Goal: Information Seeking & Learning: Learn about a topic

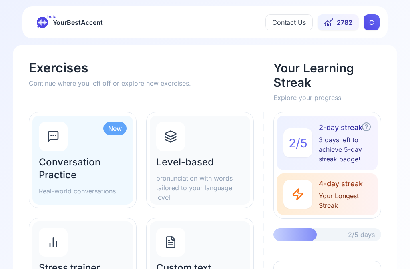
click at [204, 165] on h2 "Level-based" at bounding box center [200, 162] width 88 height 13
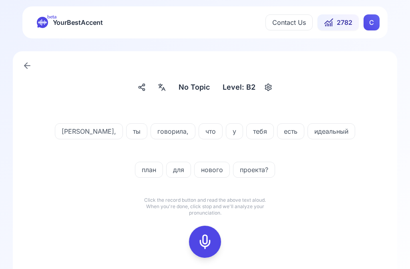
click at [209, 242] on icon at bounding box center [205, 242] width 16 height 16
click at [212, 243] on icon at bounding box center [205, 242] width 16 height 16
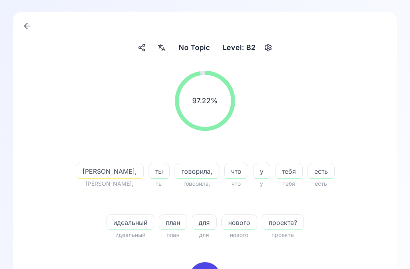
scroll to position [38, 0]
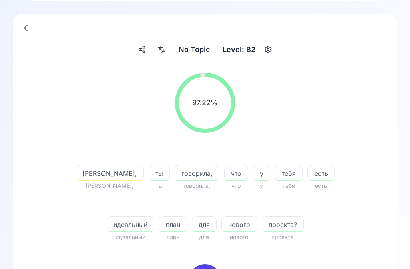
click at [89, 180] on div "[PERSON_NAME]," at bounding box center [110, 173] width 68 height 16
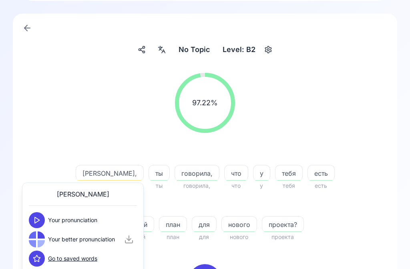
click at [43, 224] on button at bounding box center [37, 220] width 16 height 16
click at [44, 242] on button at bounding box center [37, 240] width 16 height 16
click at [39, 245] on button at bounding box center [37, 240] width 16 height 16
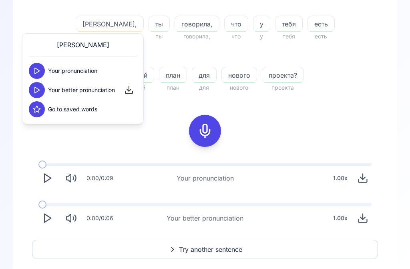
click at [49, 223] on icon "Play" at bounding box center [47, 218] width 11 height 11
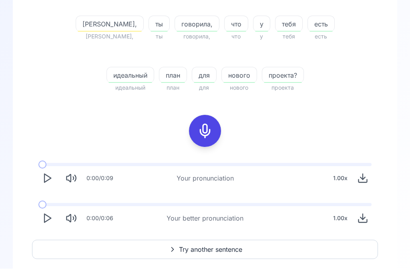
click at [226, 252] on span "Try another sentence" at bounding box center [210, 250] width 63 height 10
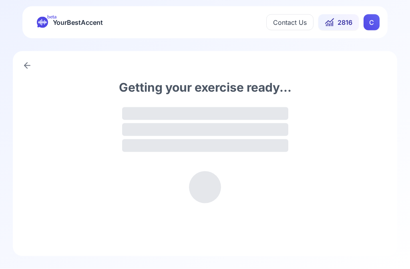
scroll to position [0, 0]
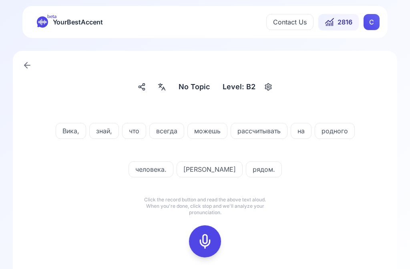
click at [164, 91] on div at bounding box center [162, 87] width 14 height 13
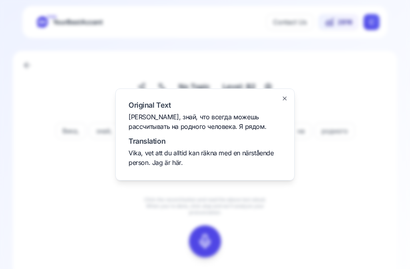
click at [352, 89] on div at bounding box center [205, 134] width 410 height 269
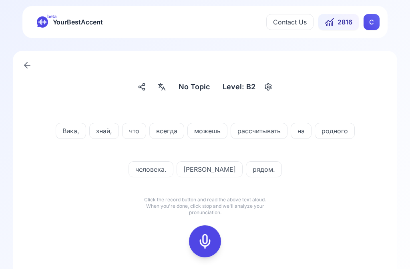
click at [212, 241] on icon at bounding box center [205, 242] width 16 height 16
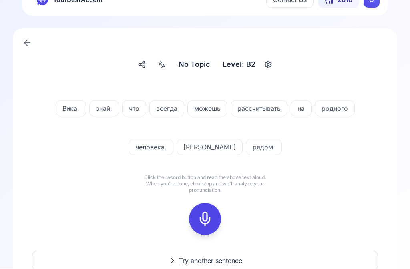
scroll to position [23, 0]
click at [210, 223] on icon at bounding box center [205, 219] width 16 height 16
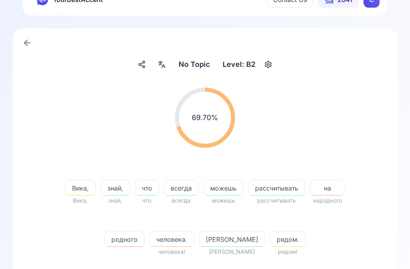
click at [270, 240] on span "рядом." at bounding box center [287, 240] width 35 height 10
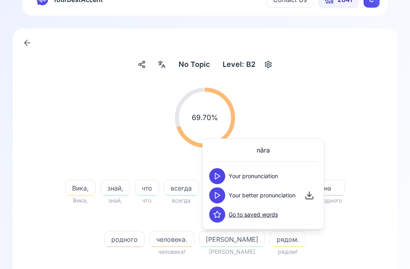
click at [220, 174] on icon at bounding box center [217, 176] width 8 height 8
click at [221, 198] on button at bounding box center [217, 195] width 16 height 16
click at [358, 107] on div "69.70 % 69.70 %" at bounding box center [205, 117] width 346 height 73
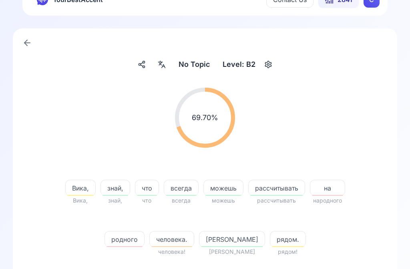
click at [85, 191] on span "Вика," at bounding box center [81, 188] width 30 height 10
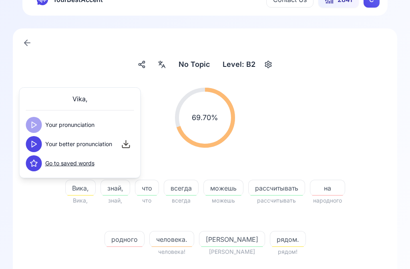
click at [39, 145] on button at bounding box center [34, 144] width 16 height 16
click at [325, 124] on div "69.70 % 69.70 %" at bounding box center [205, 117] width 346 height 73
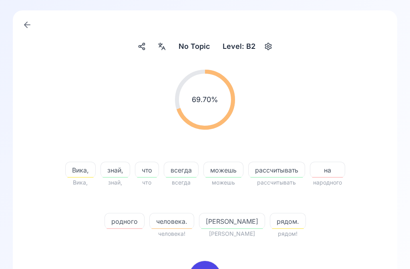
scroll to position [44, 0]
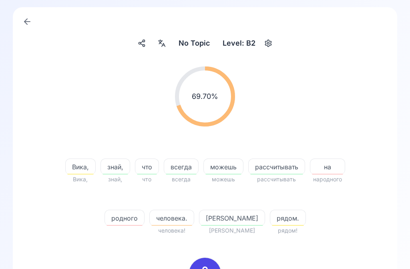
click at [214, 267] on div at bounding box center [204, 274] width 19 height 32
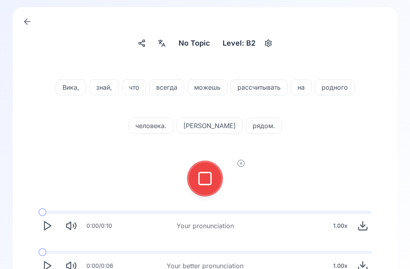
click at [209, 180] on icon at bounding box center [205, 179] width 16 height 16
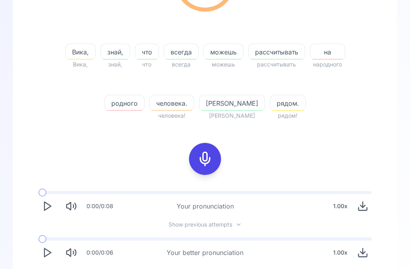
scroll to position [157, 0]
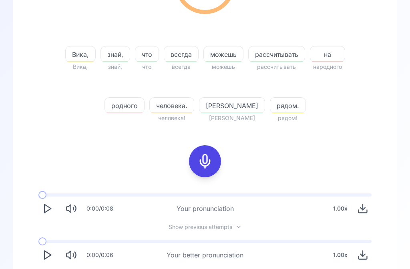
click at [54, 252] on button "Play" at bounding box center [47, 255] width 18 height 18
click at [204, 160] on icon at bounding box center [205, 161] width 16 height 16
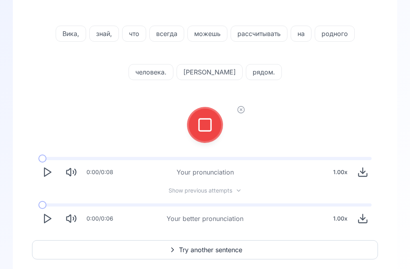
click at [205, 128] on icon at bounding box center [205, 125] width 16 height 16
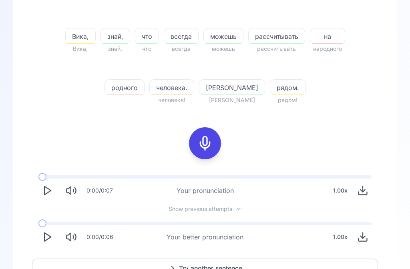
scroll to position [193, 0]
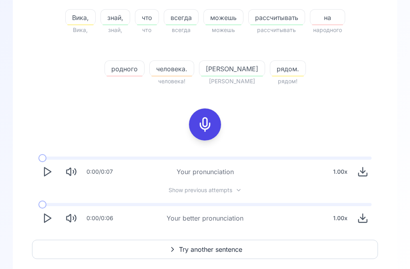
click at [215, 252] on span "Try another sentence" at bounding box center [210, 250] width 63 height 10
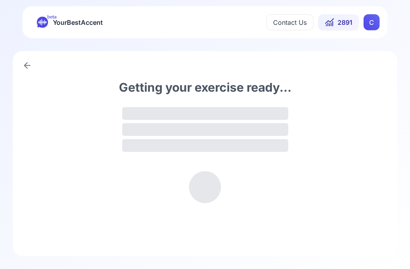
scroll to position [0, 0]
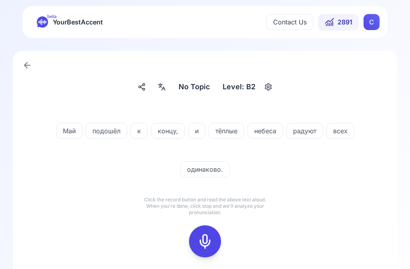
click at [167, 89] on icon at bounding box center [162, 87] width 10 height 8
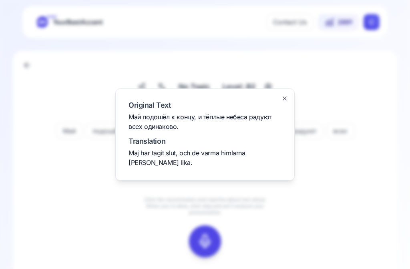
click at [341, 226] on div at bounding box center [205, 134] width 410 height 269
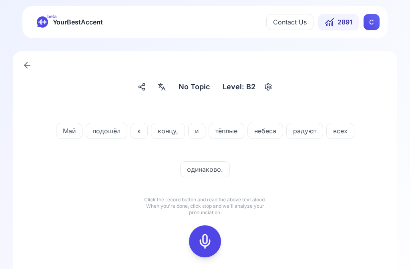
click at [206, 239] on icon at bounding box center [205, 242] width 16 height 16
click at [207, 244] on icon at bounding box center [205, 242] width 16 height 16
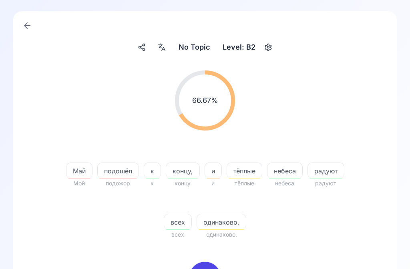
scroll to position [43, 0]
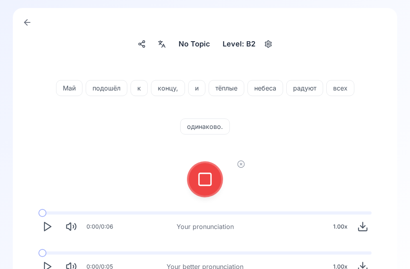
click at [203, 180] on icon at bounding box center [205, 179] width 16 height 16
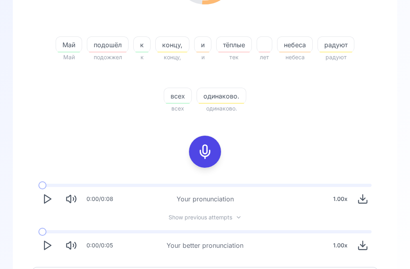
click at [48, 246] on icon "Play" at bounding box center [47, 245] width 11 height 11
click at [46, 246] on icon "Play" at bounding box center [47, 245] width 11 height 11
click at [211, 151] on rect at bounding box center [205, 152] width 12 height 12
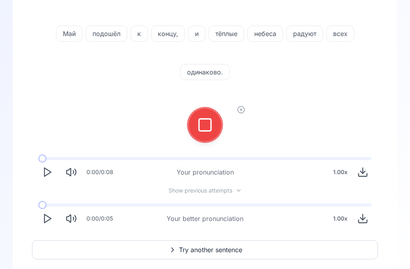
click at [205, 127] on icon at bounding box center [205, 125] width 16 height 16
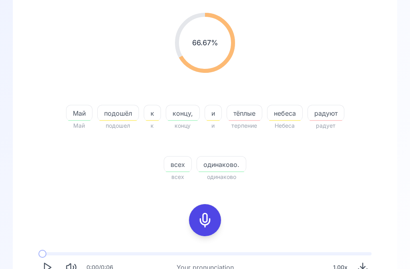
click at [327, 115] on span "радуют" at bounding box center [326, 114] width 36 height 10
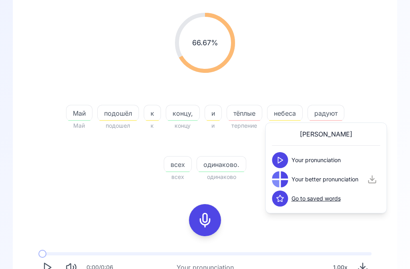
click at [283, 161] on polygon at bounding box center [280, 160] width 5 height 6
click at [285, 180] on button at bounding box center [280, 179] width 16 height 16
click at [348, 230] on div "66.67 % 66.67 % [PERSON_NAME] подошёл подошел к к концу, концу и и тёплые терпе…" at bounding box center [205, 167] width 346 height 323
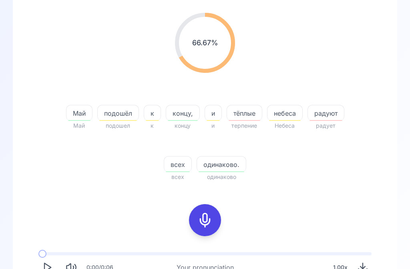
click at [212, 223] on icon at bounding box center [205, 220] width 16 height 16
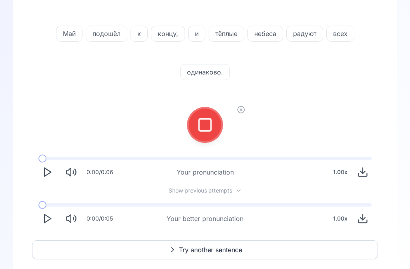
click at [199, 124] on rect at bounding box center [205, 125] width 12 height 12
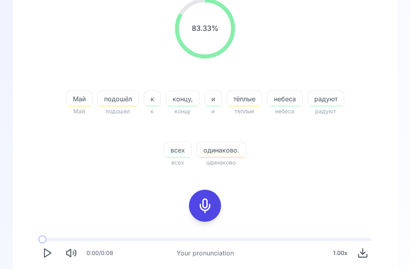
scroll to position [113, 0]
click at [233, 152] on span "одинаково." at bounding box center [221, 150] width 49 height 10
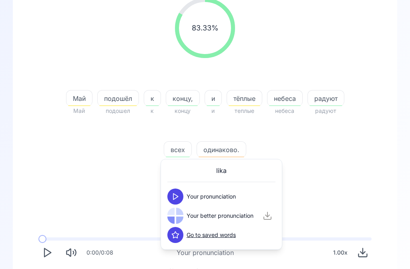
click at [176, 200] on icon at bounding box center [175, 197] width 8 height 8
click at [181, 218] on button at bounding box center [175, 216] width 16 height 16
click at [353, 188] on div "83.33 % 83.33 % [PERSON_NAME] подошёл подошел к к концу, концу и и тёплые теплы…" at bounding box center [205, 153] width 346 height 323
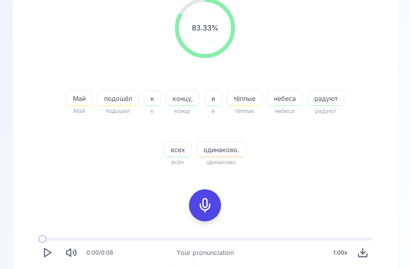
click at [225, 151] on span "одинаково." at bounding box center [221, 150] width 49 height 10
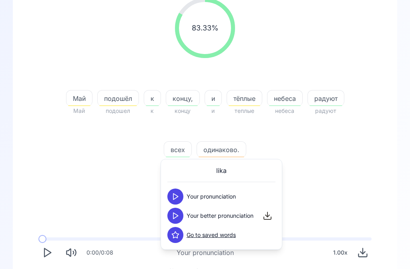
click at [348, 169] on div "83.33 % 83.33 % [PERSON_NAME] подошёл подошел к к концу, концу и и тёплые теплы…" at bounding box center [205, 83] width 346 height 182
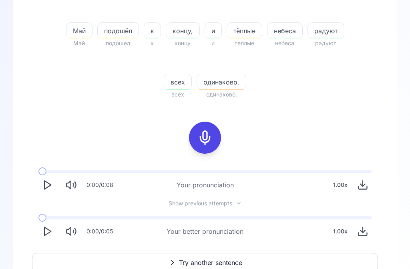
scroll to position [177, 0]
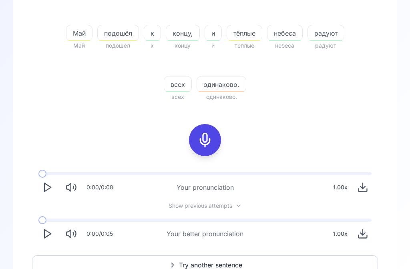
click at [48, 235] on icon "Play" at bounding box center [47, 234] width 11 height 11
click at [221, 263] on span "Try another sentence" at bounding box center [210, 265] width 63 height 10
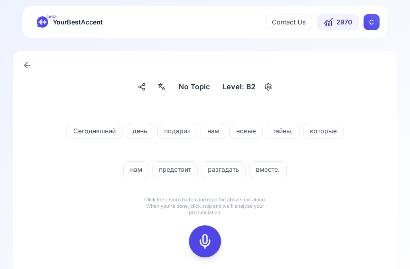
scroll to position [0, 0]
click at [169, 86] on div at bounding box center [162, 87] width 14 height 13
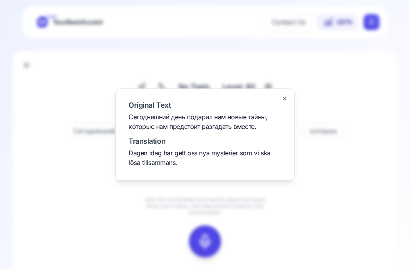
click at [339, 196] on div at bounding box center [205, 134] width 410 height 269
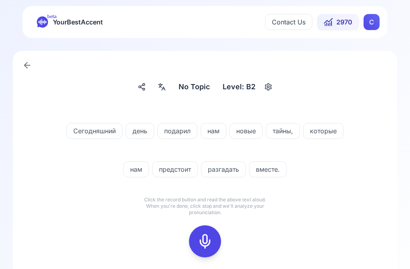
click at [208, 242] on icon at bounding box center [205, 242] width 16 height 16
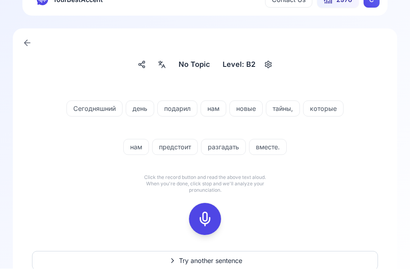
scroll to position [23, 0]
click at [209, 213] on icon at bounding box center [205, 219] width 16 height 16
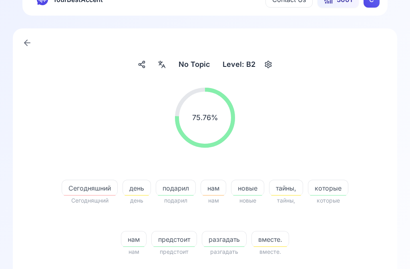
click at [102, 187] on span "Сегодняшний" at bounding box center [89, 188] width 55 height 10
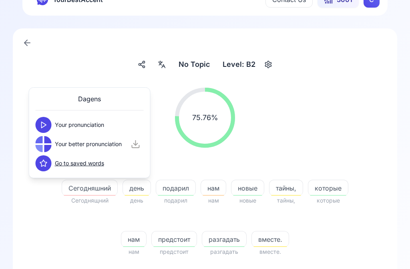
click at [48, 129] on button at bounding box center [44, 125] width 16 height 16
click at [49, 147] on button at bounding box center [44, 144] width 16 height 16
click at [383, 106] on div "No Topic No Topic Level: B2 75.76 % 75.76 % Сегодняшний Сегоднящний день день п…" at bounding box center [205, 235] width 385 height 414
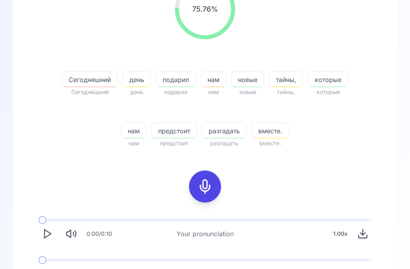
click at [52, 269] on icon "Play" at bounding box center [47, 274] width 11 height 11
click at [210, 176] on div at bounding box center [204, 187] width 19 height 32
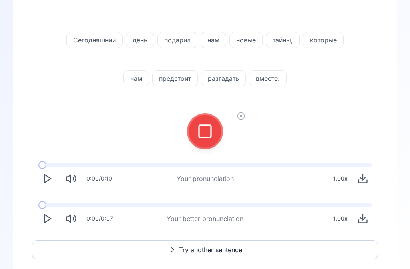
click at [209, 132] on icon at bounding box center [205, 131] width 16 height 16
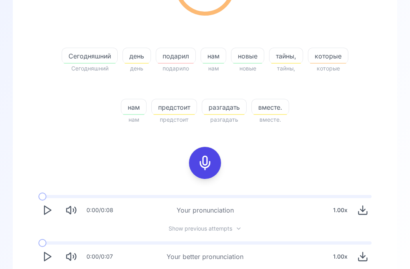
click at [56, 258] on button "Play" at bounding box center [47, 257] width 18 height 18
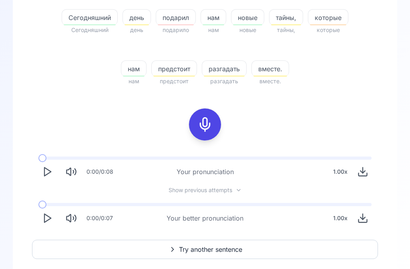
scroll to position [193, 0]
click at [211, 246] on span "Try another sentence" at bounding box center [210, 250] width 63 height 10
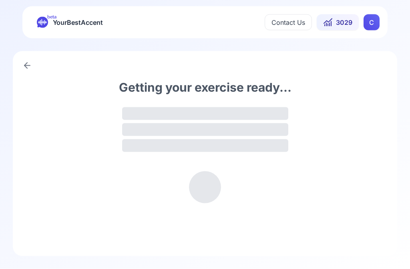
scroll to position [0, 0]
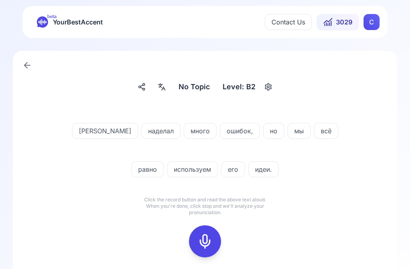
click at [211, 244] on rect at bounding box center [205, 242] width 12 height 12
click at [210, 243] on icon at bounding box center [205, 242] width 16 height 16
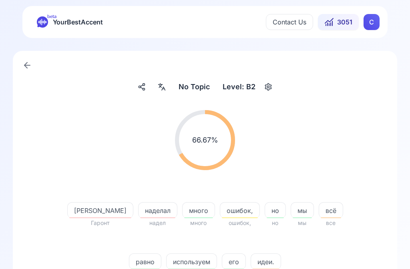
click at [85, 215] on span "[PERSON_NAME]" at bounding box center [100, 211] width 65 height 10
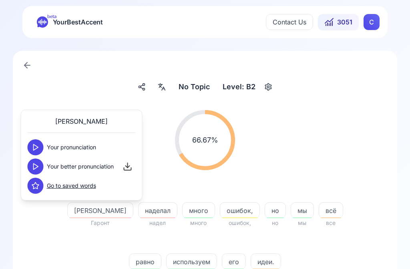
click at [42, 146] on button at bounding box center [36, 147] width 16 height 16
click at [40, 170] on button at bounding box center [36, 167] width 16 height 16
click at [139, 214] on span "наделал" at bounding box center [158, 211] width 38 height 10
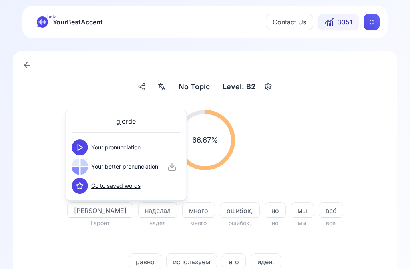
click at [87, 145] on button at bounding box center [80, 147] width 16 height 16
click at [85, 169] on button at bounding box center [80, 167] width 16 height 16
click at [252, 264] on span "идеи." at bounding box center [266, 262] width 30 height 10
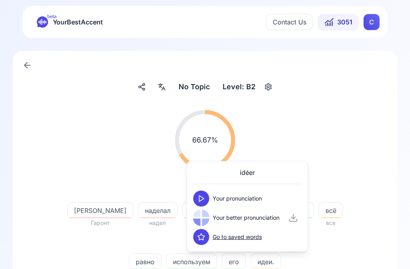
click at [206, 199] on button at bounding box center [201, 199] width 16 height 16
click at [204, 223] on button at bounding box center [201, 218] width 16 height 16
click at [339, 136] on div "66.67 % 66.67 %" at bounding box center [205, 140] width 346 height 73
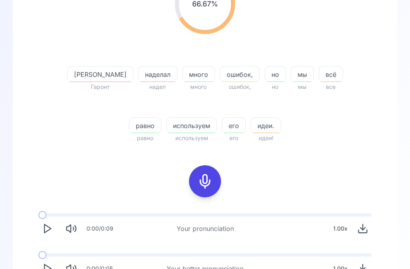
scroll to position [135, 0]
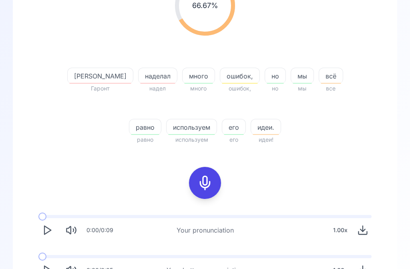
click at [44, 269] on polygon "Play" at bounding box center [47, 270] width 6 height 8
click at [213, 176] on div at bounding box center [204, 183] width 19 height 32
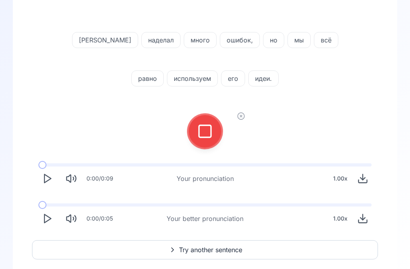
click at [205, 136] on icon at bounding box center [205, 131] width 16 height 16
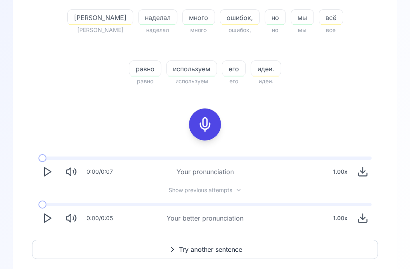
scroll to position [193, 0]
click at [210, 250] on span "Try another sentence" at bounding box center [210, 250] width 63 height 10
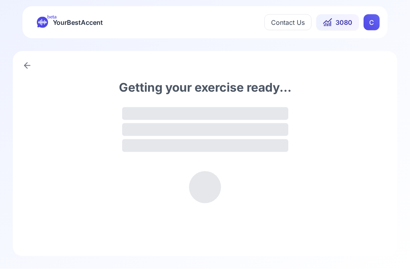
scroll to position [0, 0]
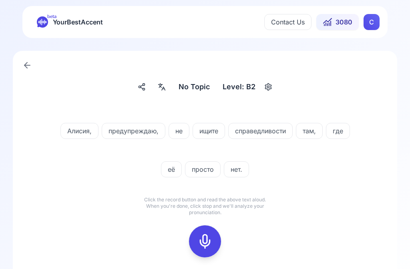
click at [164, 89] on icon at bounding box center [164, 89] width 2 height 0
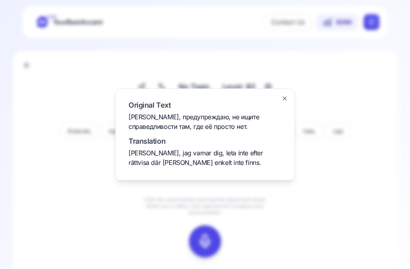
click at [336, 207] on div at bounding box center [205, 134] width 410 height 269
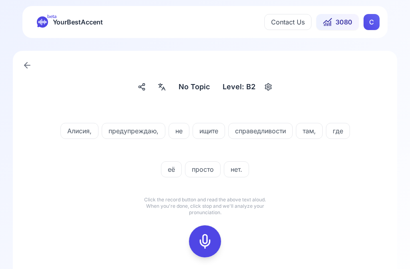
click at [210, 242] on icon at bounding box center [205, 242] width 16 height 16
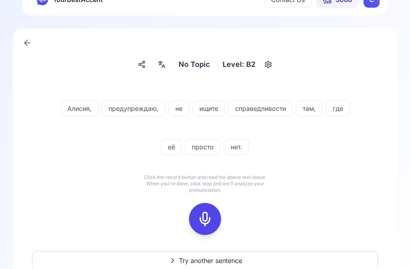
scroll to position [23, 0]
click at [210, 223] on icon at bounding box center [205, 219] width 16 height 16
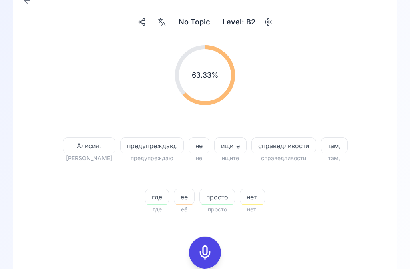
scroll to position [65, 0]
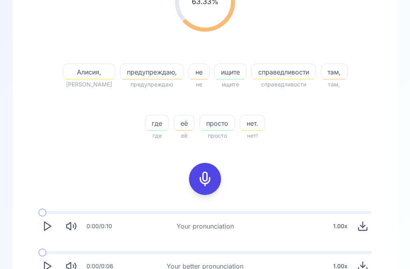
click at [54, 268] on button "Play" at bounding box center [47, 267] width 18 height 18
click at [210, 175] on icon at bounding box center [205, 179] width 16 height 16
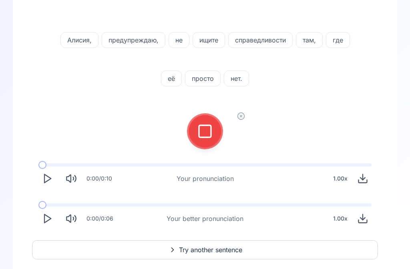
click at [208, 130] on icon at bounding box center [205, 131] width 16 height 16
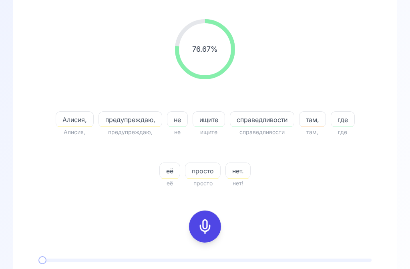
click at [174, 176] on div "её" at bounding box center [169, 171] width 21 height 16
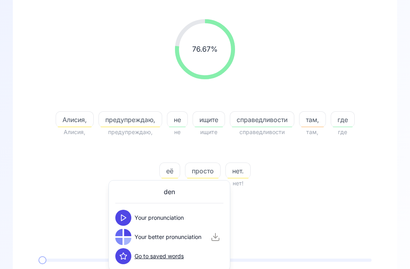
click at [126, 216] on icon at bounding box center [123, 218] width 8 height 8
click at [129, 237] on button at bounding box center [123, 237] width 16 height 16
click at [318, 194] on div "76.67 % 76.67 % [PERSON_NAME], [PERSON_NAME], предупреждаю, предупреждаю, не не…" at bounding box center [205, 104] width 346 height 182
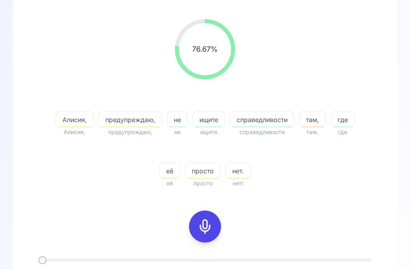
click at [210, 230] on icon at bounding box center [205, 227] width 16 height 16
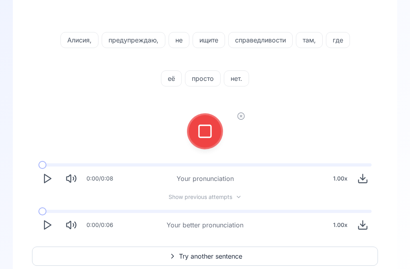
click at [212, 128] on icon at bounding box center [205, 131] width 16 height 16
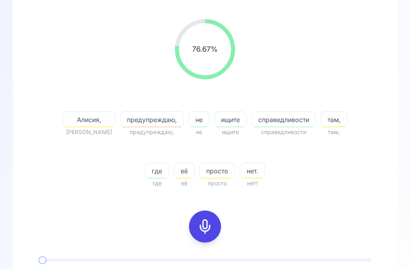
click at [137, 122] on span "предупреждаю," at bounding box center [152, 120] width 63 height 10
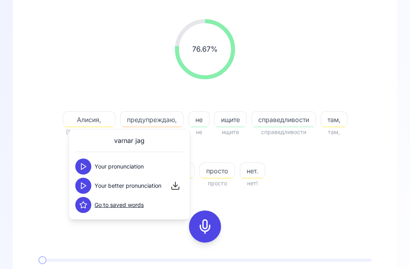
click at [88, 167] on button at bounding box center [83, 167] width 16 height 16
click at [91, 188] on button at bounding box center [83, 186] width 16 height 16
click at [347, 177] on div "[PERSON_NAME], [PERSON_NAME] предупреждаю, предупреждаю, не не ищите ищите спра…" at bounding box center [205, 140] width 308 height 96
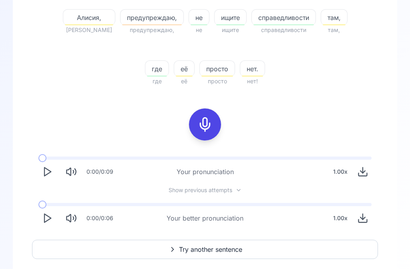
click at [53, 220] on button "Play" at bounding box center [47, 219] width 18 height 18
click at [213, 254] on span "Try another sentence" at bounding box center [210, 250] width 63 height 10
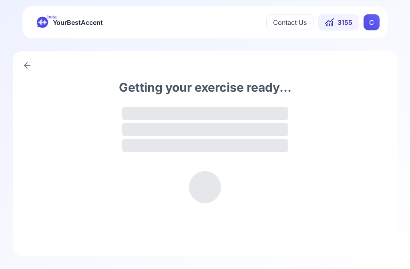
scroll to position [0, 0]
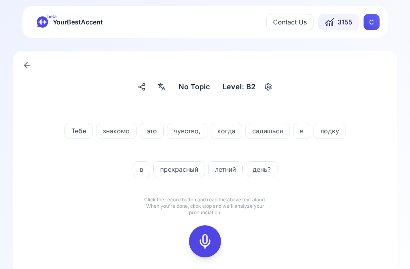
click at [209, 244] on icon at bounding box center [205, 242] width 16 height 16
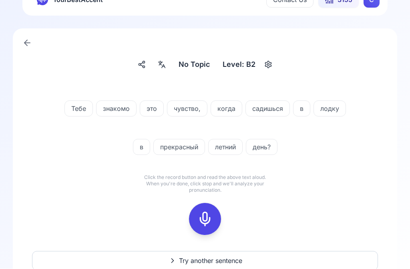
scroll to position [23, 0]
click at [211, 221] on rect at bounding box center [205, 219] width 12 height 12
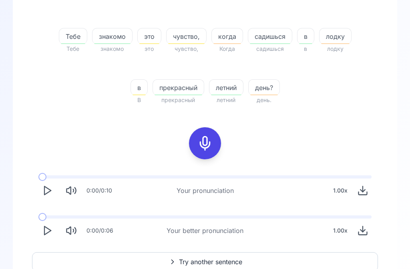
scroll to position [176, 0]
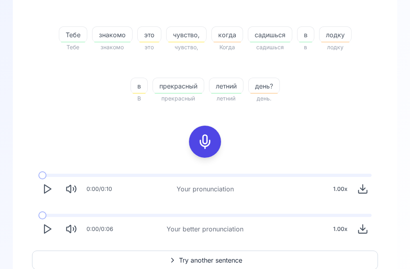
click at [50, 228] on polygon "Play" at bounding box center [47, 230] width 6 height 8
click at [207, 264] on span "Try another sentence" at bounding box center [210, 261] width 63 height 10
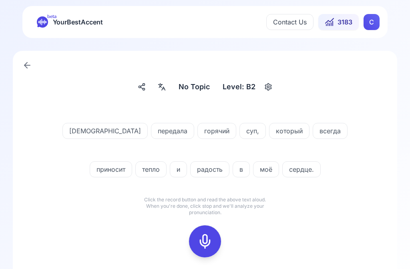
scroll to position [0, 0]
click at [209, 239] on icon at bounding box center [205, 242] width 16 height 16
click at [211, 241] on icon at bounding box center [205, 242] width 16 height 16
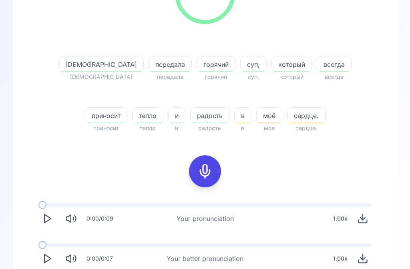
click at [54, 261] on button "Play" at bounding box center [47, 259] width 18 height 18
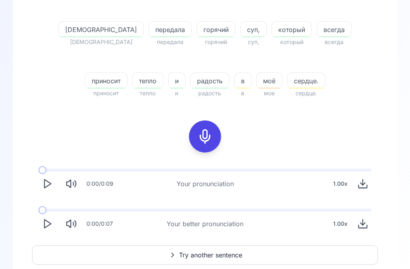
scroll to position [187, 0]
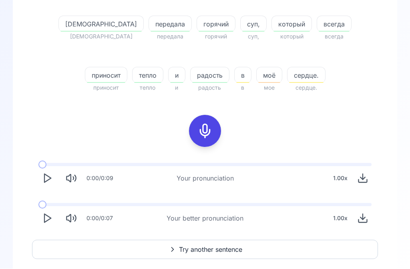
click at [217, 246] on span "Try another sentence" at bounding box center [210, 250] width 63 height 10
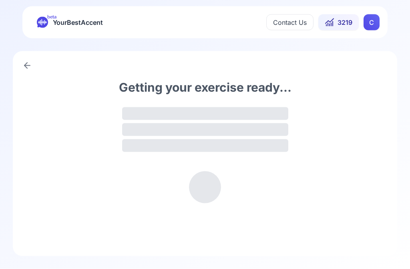
scroll to position [0, 0]
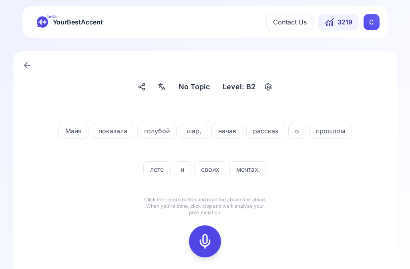
click at [207, 237] on icon at bounding box center [205, 242] width 16 height 16
click at [209, 239] on icon at bounding box center [205, 242] width 16 height 16
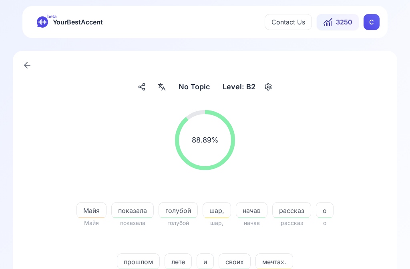
click at [203, 213] on span "шар," at bounding box center [217, 211] width 28 height 10
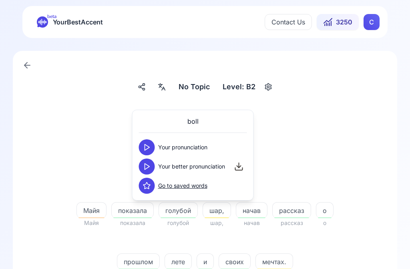
click at [312, 164] on div "88.89 % 88.89 %" at bounding box center [205, 140] width 346 height 73
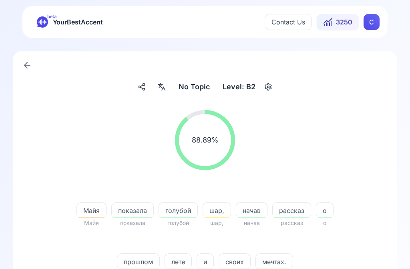
click at [236, 208] on span "начав" at bounding box center [251, 211] width 31 height 10
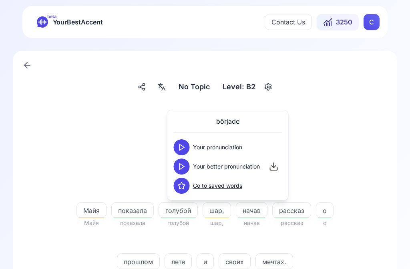
click at [350, 151] on div "88.89 % 88.89 %" at bounding box center [205, 140] width 346 height 73
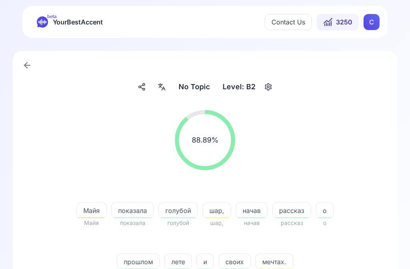
click at [258, 261] on span "мечтах." at bounding box center [274, 262] width 37 height 10
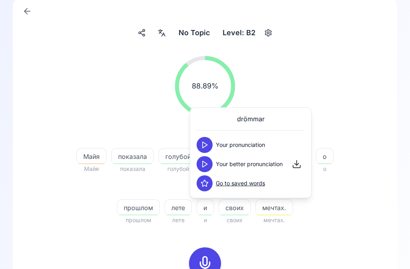
scroll to position [52, 0]
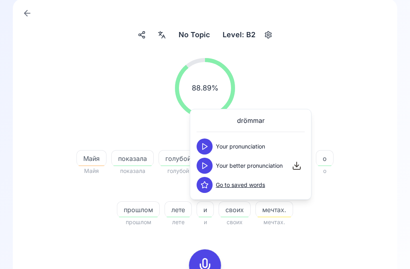
click at [350, 226] on div "[PERSON_NAME] показала показала голубой голубой шар, шар, начав начав рассказ р…" at bounding box center [205, 179] width 308 height 96
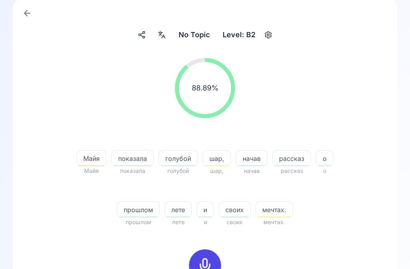
click at [159, 205] on span "прошлом" at bounding box center [138, 210] width 42 height 10
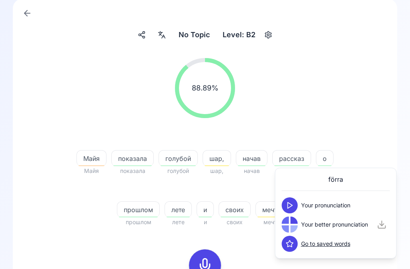
click at [344, 89] on div "88.89 % 88.89 %" at bounding box center [205, 88] width 346 height 73
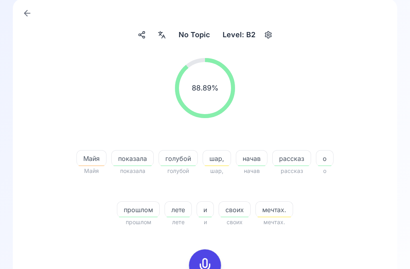
click at [77, 155] on span "Майя" at bounding box center [91, 159] width 29 height 10
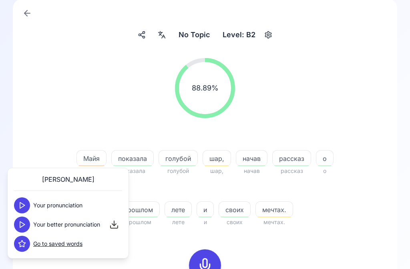
click at [28, 222] on button at bounding box center [22, 225] width 16 height 16
click at [94, 114] on div "88.89 % 88.89 %" at bounding box center [205, 88] width 346 height 73
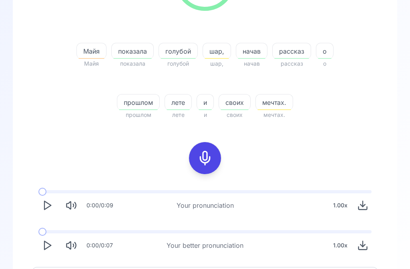
click at [48, 246] on icon "Play" at bounding box center [47, 245] width 11 height 11
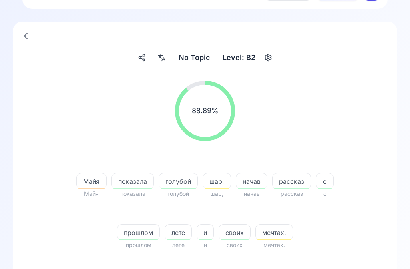
scroll to position [30, 0]
click at [163, 60] on icon at bounding box center [163, 59] width 3 height 3
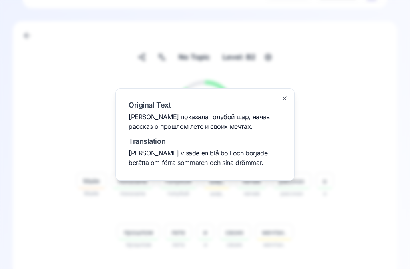
click at [330, 222] on div at bounding box center [205, 134] width 410 height 269
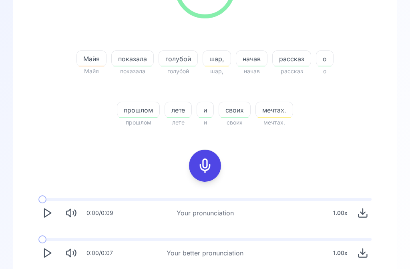
scroll to position [153, 0]
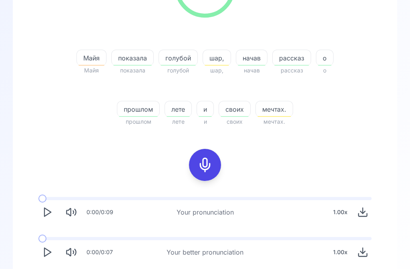
click at [46, 257] on icon "Play" at bounding box center [47, 252] width 11 height 11
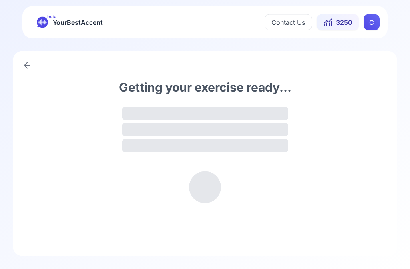
scroll to position [0, 0]
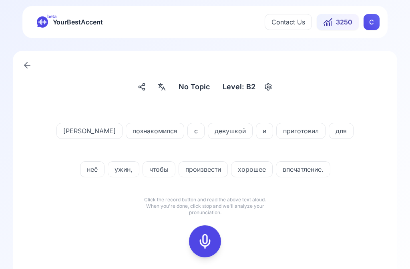
click at [3, 269] on div "No Topic No Topic Level: B2 [PERSON_NAME] познакомился с девушкой и приготовил …" at bounding box center [205, 181] width 410 height 287
click at [209, 240] on icon at bounding box center [205, 242] width 16 height 16
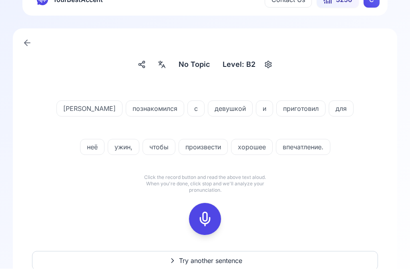
scroll to position [23, 0]
click at [209, 223] on icon at bounding box center [205, 219] width 16 height 16
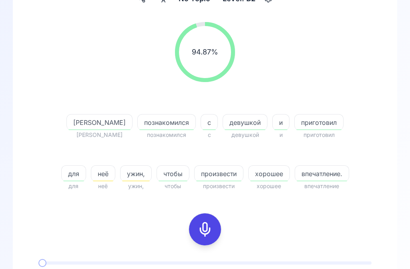
scroll to position [87, 0]
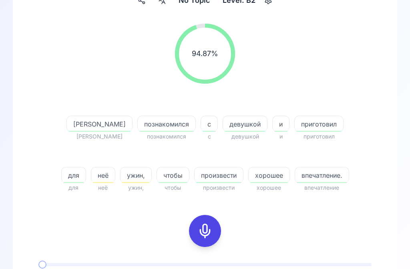
click at [336, 83] on div "94.87 % 94.87 %" at bounding box center [205, 53] width 346 height 73
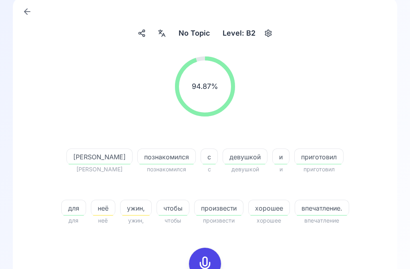
scroll to position [0, 0]
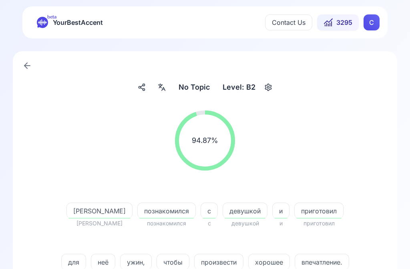
click at [348, 21] on span "3295" at bounding box center [344, 23] width 16 height 10
